Goal: Task Accomplishment & Management: Complete application form

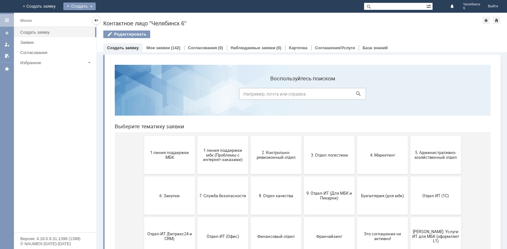
click at [96, 3] on div "Создать" at bounding box center [79, 7] width 32 height 8
click at [113, 20] on link "Заявка" at bounding box center [89, 19] width 48 height 8
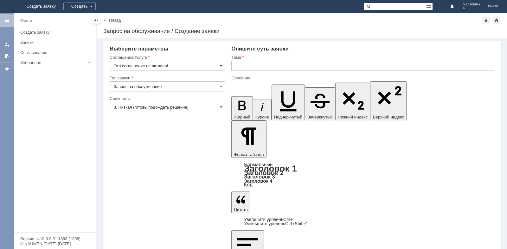
click at [221, 64] on span at bounding box center [221, 65] width 3 height 5
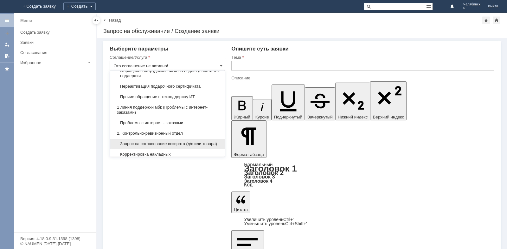
scroll to position [95, 0]
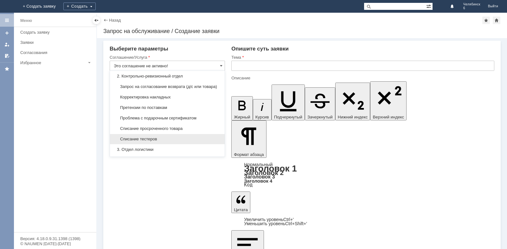
click at [160, 141] on span "Списание тестеров" at bounding box center [167, 138] width 107 height 5
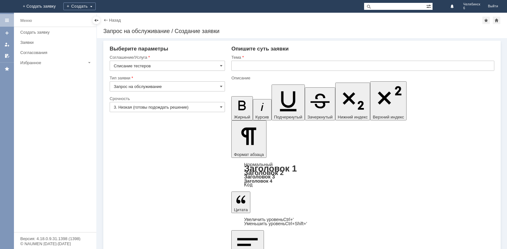
type input "Списание тестеров"
click at [219, 107] on input "3. Низкая (готовы подождать решение)" at bounding box center [167, 107] width 115 height 10
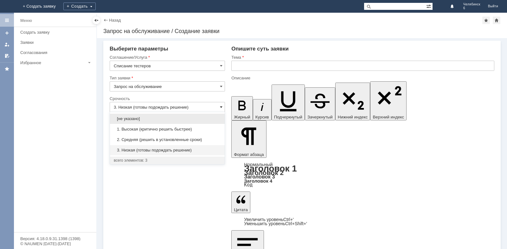
click at [221, 106] on span at bounding box center [221, 106] width 3 height 5
click at [140, 128] on span "1. Высокая (критично решить быстрее)" at bounding box center [167, 129] width 107 height 5
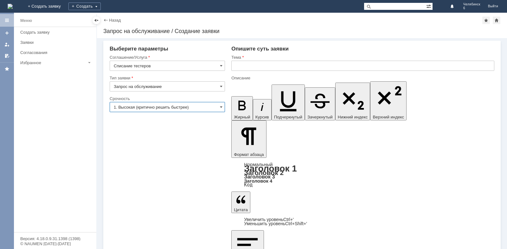
type input "1. Высокая (критично решить быстрее)"
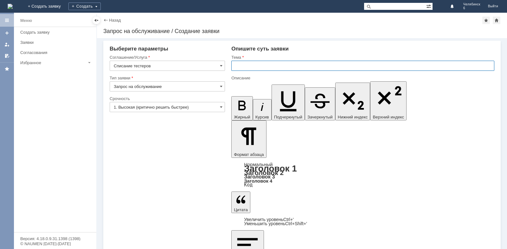
click at [262, 66] on input "text" at bounding box center [363, 66] width 263 height 10
type input "Списание тестерной продукции"
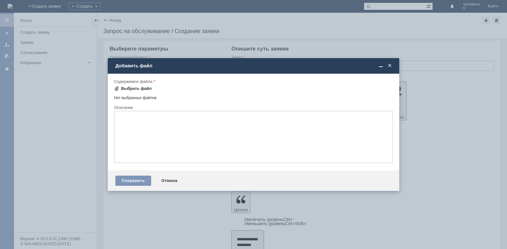
click at [124, 88] on div "Выбрать файл" at bounding box center [136, 88] width 31 height 5
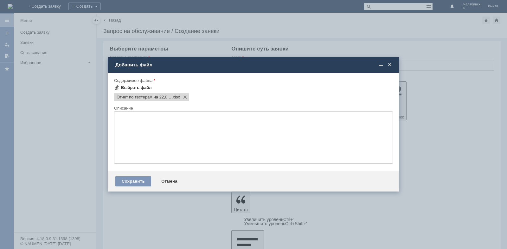
scroll to position [0, 0]
click at [137, 181] on div "Сохранить" at bounding box center [133, 181] width 36 height 10
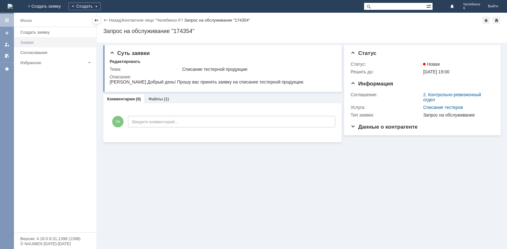
click at [52, 41] on div "Заявки" at bounding box center [56, 42] width 72 height 5
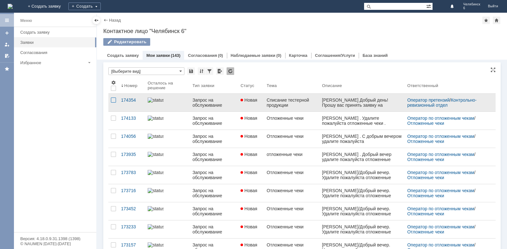
click at [112, 98] on div at bounding box center [113, 99] width 5 height 5
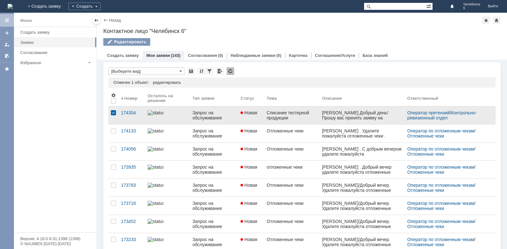
click at [115, 114] on div at bounding box center [113, 112] width 5 height 5
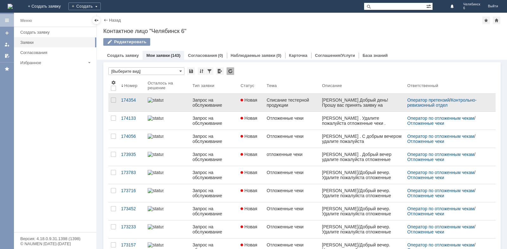
click at [207, 99] on div "Запрос на обслуживание" at bounding box center [214, 102] width 43 height 10
